Goal: Register for event/course

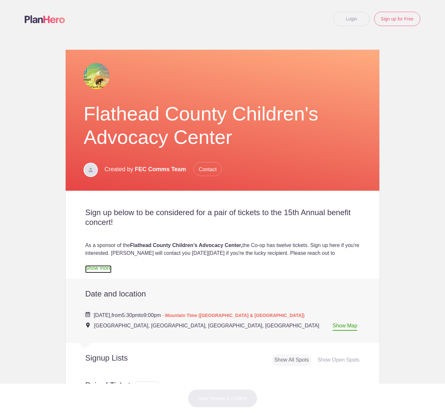
click at [102, 269] on link "Show more" at bounding box center [98, 269] width 26 height 8
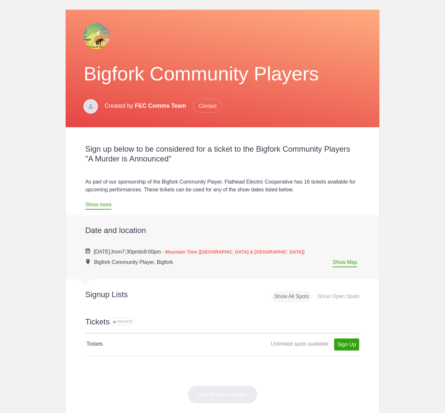
scroll to position [54, 0]
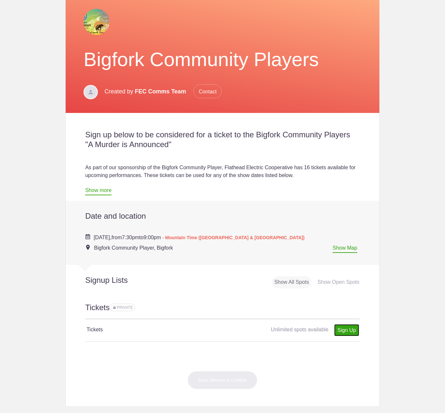
click at [337, 331] on link "Sign Up" at bounding box center [346, 330] width 25 height 12
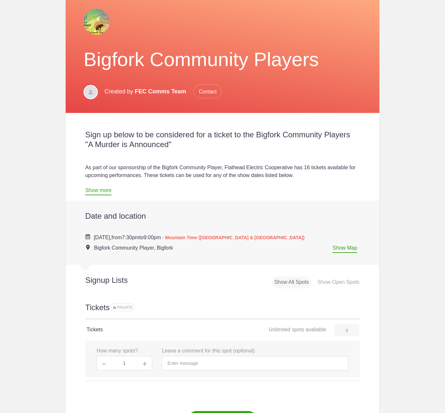
click at [147, 366] on span at bounding box center [145, 363] width 15 height 14
type input "2"
click at [179, 365] on input "text" at bounding box center [255, 363] width 186 height 14
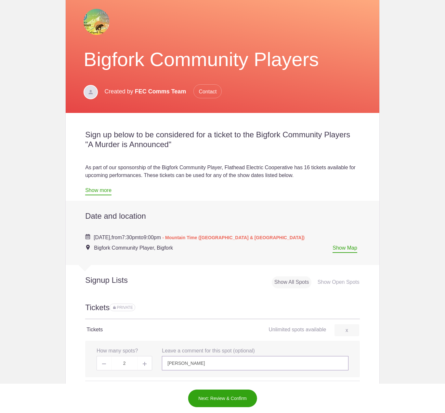
scroll to position [108, 0]
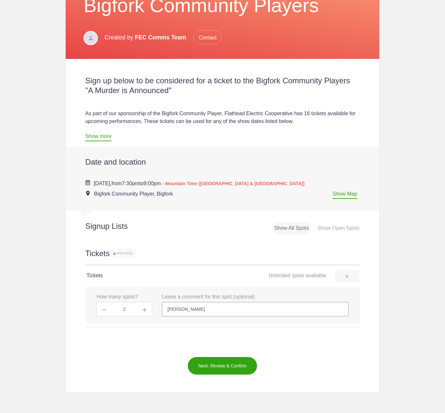
type input "Stacie Dellamano"
click at [100, 136] on link "Show more" at bounding box center [98, 137] width 26 height 8
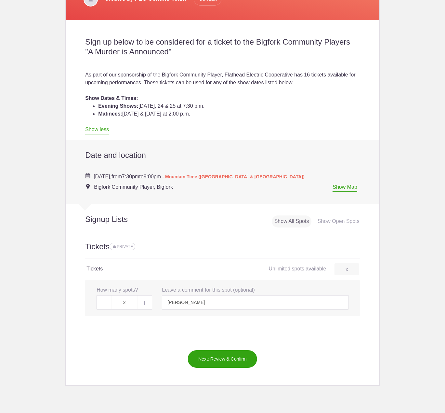
scroll to position [163, 0]
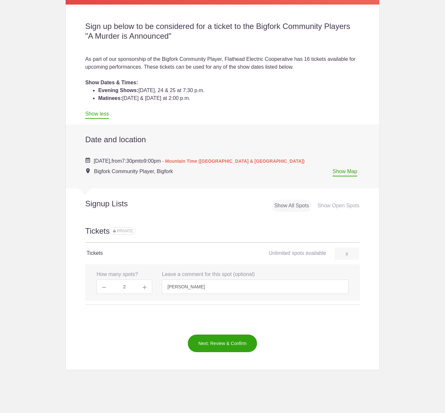
click at [224, 339] on button "Next: Review & Confirm" at bounding box center [223, 343] width 70 height 18
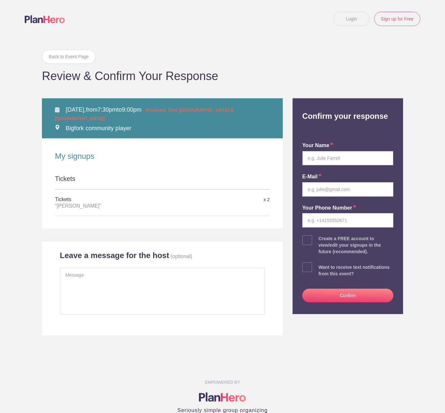
click at [329, 159] on input "text" at bounding box center [348, 158] width 91 height 14
type input "[PERSON_NAME]"
click at [328, 191] on input "email" at bounding box center [348, 189] width 91 height 14
type input "s.dellamano@flathead.coop"
click at [334, 221] on input "tel" at bounding box center [348, 220] width 91 height 14
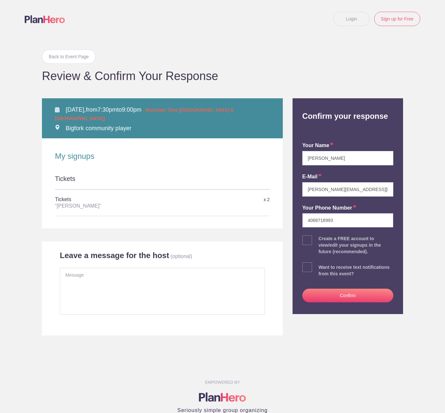
type input "4068718993"
click at [348, 294] on button "Confirm" at bounding box center [348, 296] width 91 height 14
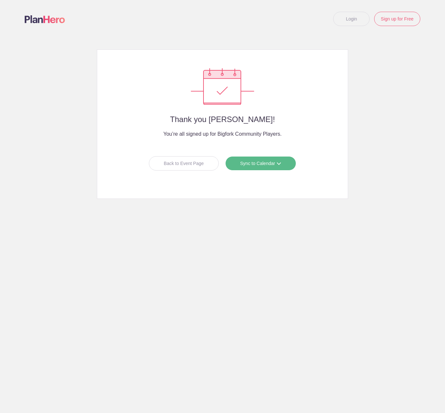
click at [269, 163] on link "Sync to Calendar" at bounding box center [260, 163] width 71 height 14
click at [263, 189] on link "Outlook" at bounding box center [258, 190] width 58 height 13
